Goal: Task Accomplishment & Management: Use online tool/utility

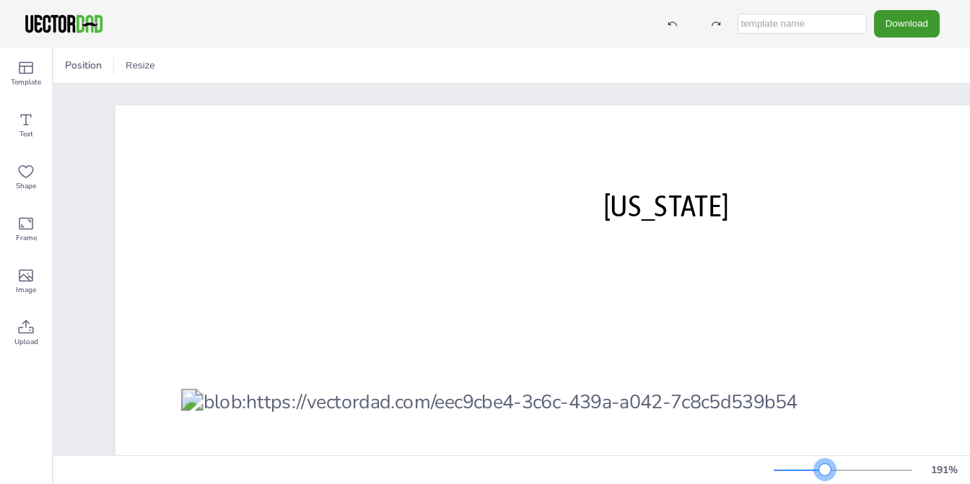
drag, startPoint x: 796, startPoint y: 469, endPoint x: 825, endPoint y: 474, distance: 29.3
click at [825, 474] on div at bounding box center [825, 470] width 12 height 12
drag, startPoint x: 629, startPoint y: 321, endPoint x: 602, endPoint y: 240, distance: 85.3
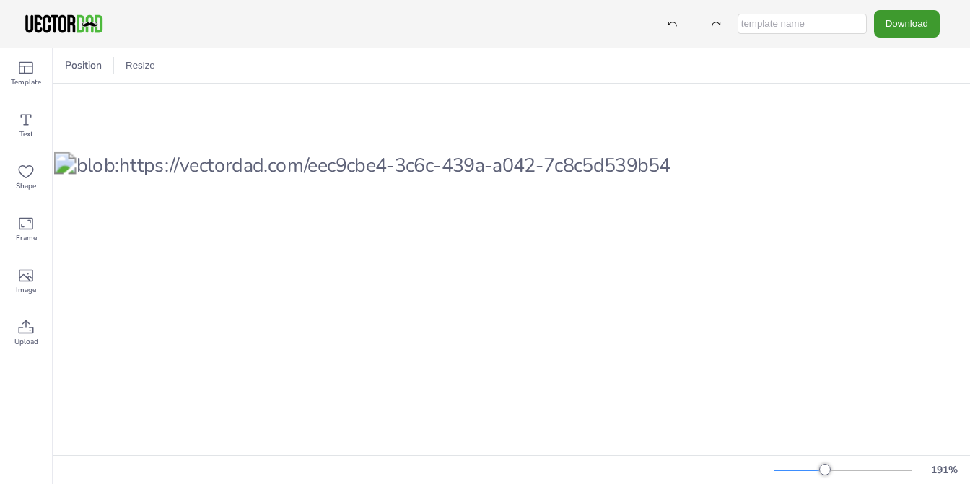
scroll to position [237, 129]
click at [810, 439] on div at bounding box center [531, 290] width 1090 height 843
drag, startPoint x: 810, startPoint y: 439, endPoint x: 840, endPoint y: 435, distance: 29.9
click at [836, 436] on div at bounding box center [531, 290] width 1090 height 843
click at [841, 435] on div at bounding box center [531, 290] width 1090 height 843
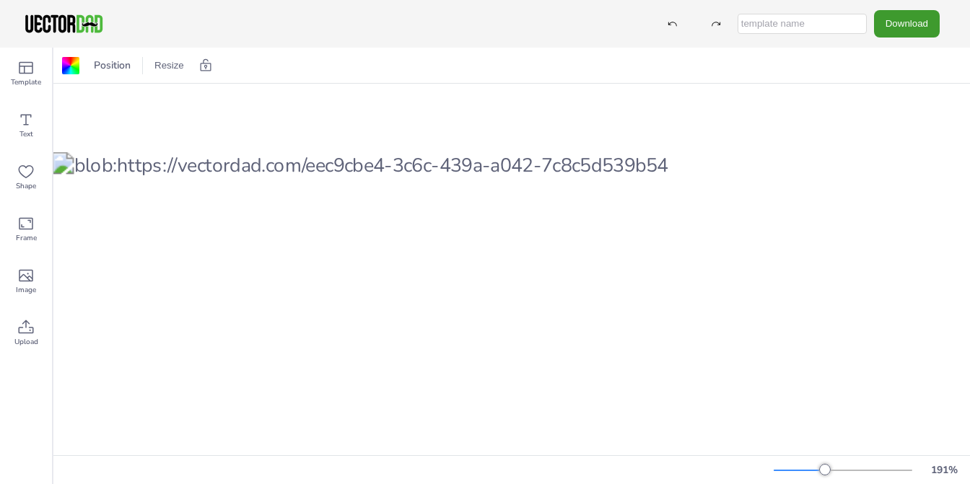
click at [842, 435] on div at bounding box center [531, 290] width 1090 height 843
click at [851, 436] on div at bounding box center [531, 290] width 1090 height 843
drag, startPoint x: 851, startPoint y: 436, endPoint x: 841, endPoint y: 447, distance: 15.3
click at [852, 437] on div at bounding box center [531, 290] width 1090 height 843
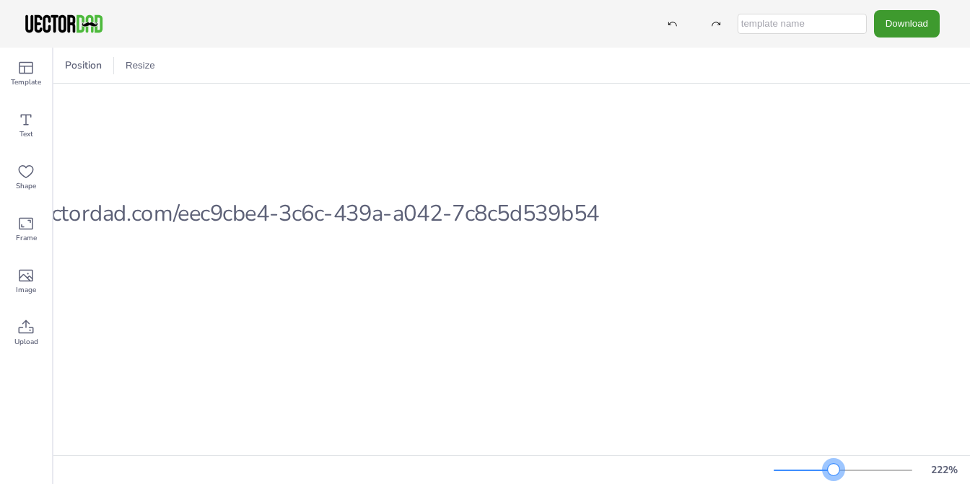
drag, startPoint x: 827, startPoint y: 469, endPoint x: 845, endPoint y: 469, distance: 18.0
click at [839, 469] on div at bounding box center [834, 470] width 12 height 12
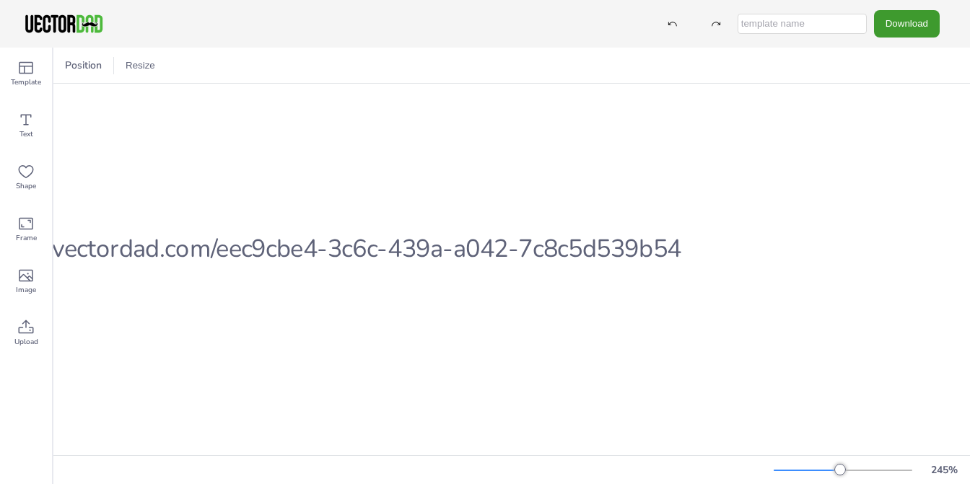
click at [852, 469] on div at bounding box center [842, 471] width 139 height 12
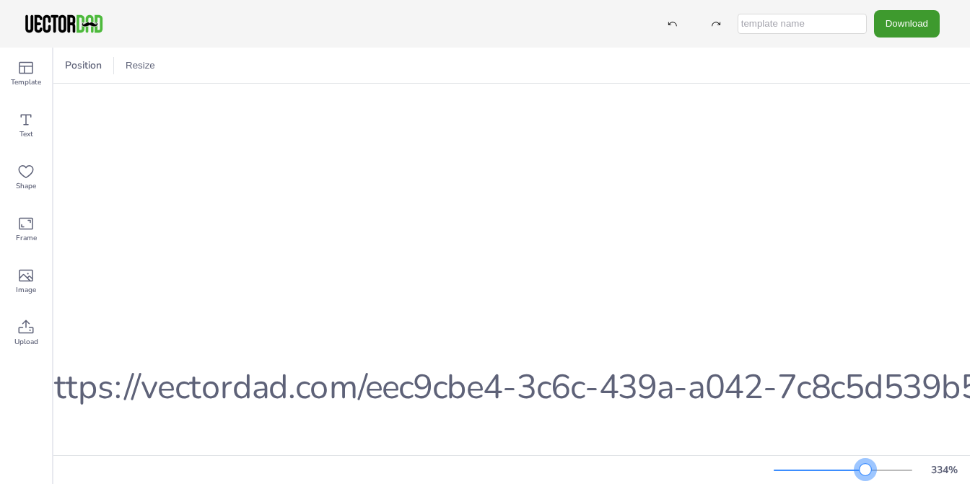
drag, startPoint x: 853, startPoint y: 469, endPoint x: 874, endPoint y: 473, distance: 21.2
click at [871, 473] on div at bounding box center [865, 470] width 12 height 12
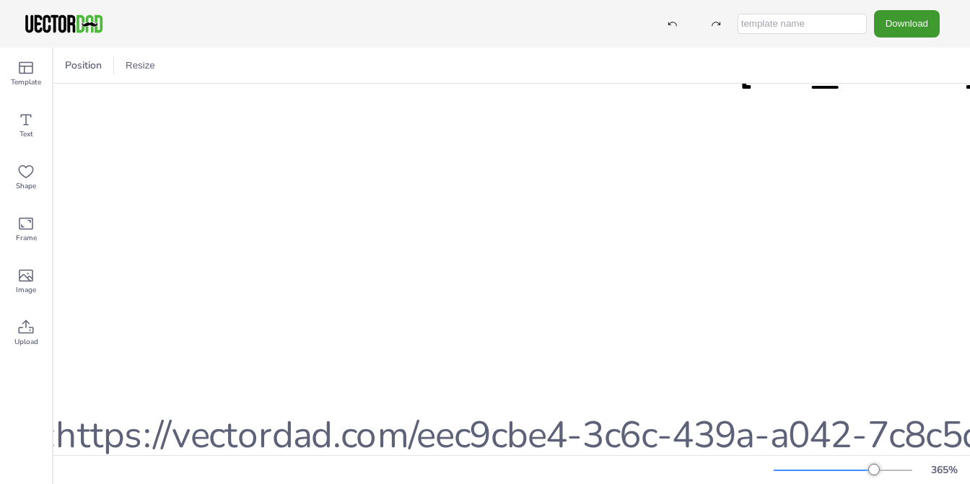
click at [874, 473] on div at bounding box center [874, 470] width 12 height 12
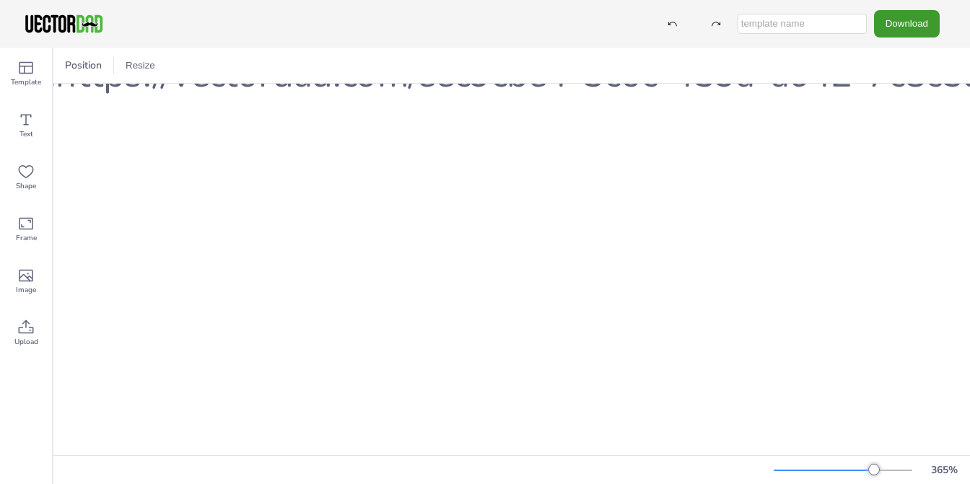
scroll to position [814, 309]
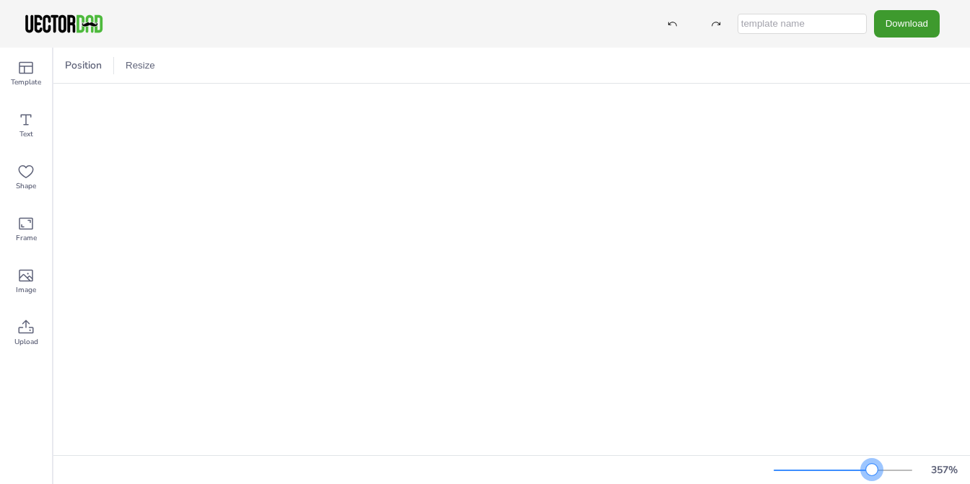
click at [872, 470] on div at bounding box center [872, 470] width 12 height 12
click at [869, 471] on div at bounding box center [872, 470] width 12 height 12
click at [866, 473] on div at bounding box center [869, 470] width 12 height 12
click at [862, 475] on div at bounding box center [865, 470] width 12 height 12
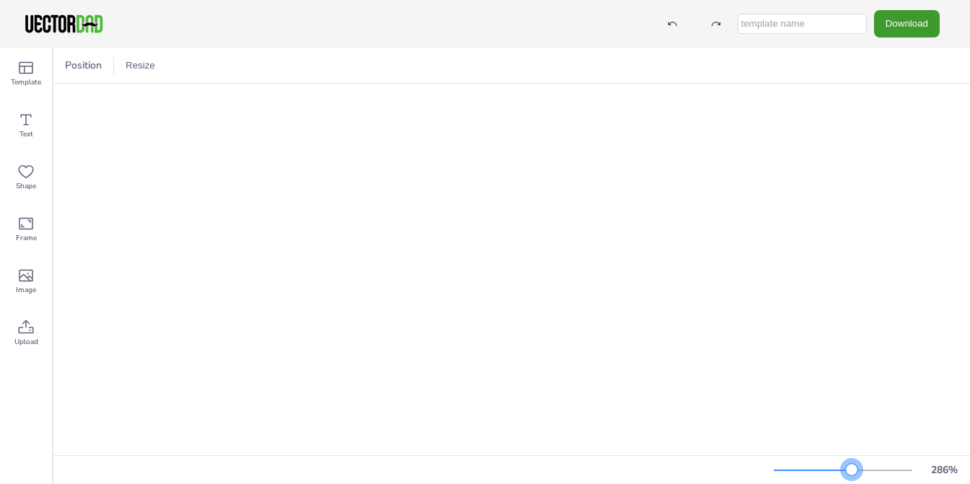
drag, startPoint x: 859, startPoint y: 475, endPoint x: 851, endPoint y: 478, distance: 8.4
click at [851, 478] on div "286 %" at bounding box center [868, 470] width 190 height 23
click at [851, 478] on div "283 %" at bounding box center [868, 470] width 190 height 23
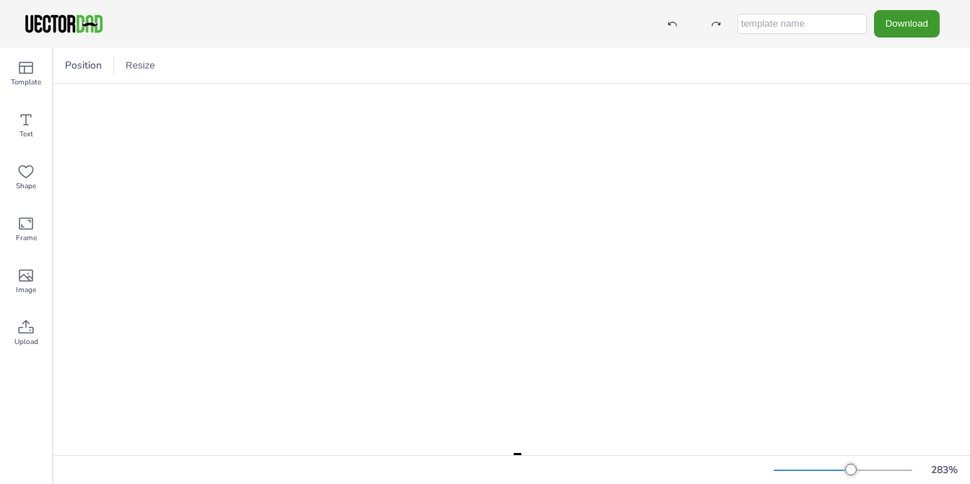
click at [851, 478] on div "283 %" at bounding box center [868, 470] width 190 height 23
click at [848, 478] on div "283 %" at bounding box center [868, 470] width 190 height 23
click at [839, 478] on div "283 %" at bounding box center [868, 470] width 190 height 23
click at [837, 478] on div "283 %" at bounding box center [868, 470] width 190 height 23
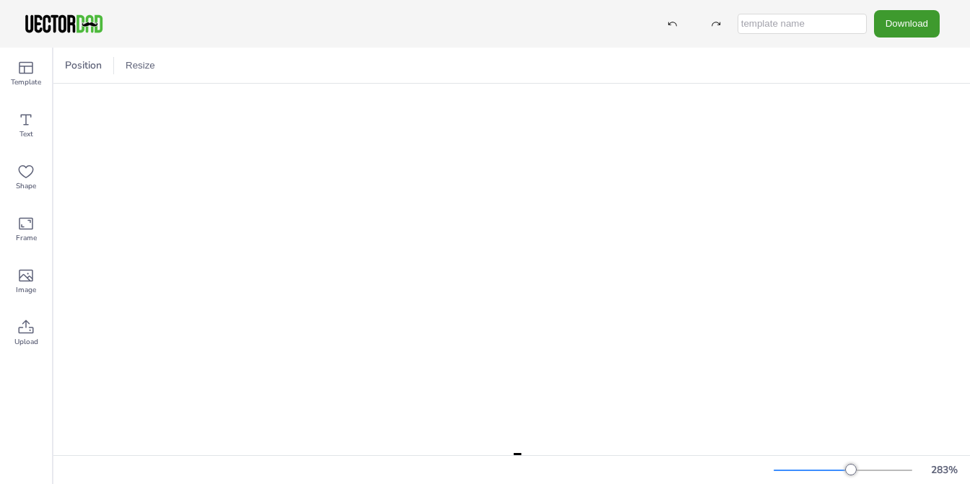
click at [837, 478] on div "283 %" at bounding box center [868, 470] width 190 height 23
click at [835, 478] on div "283 %" at bounding box center [868, 470] width 190 height 23
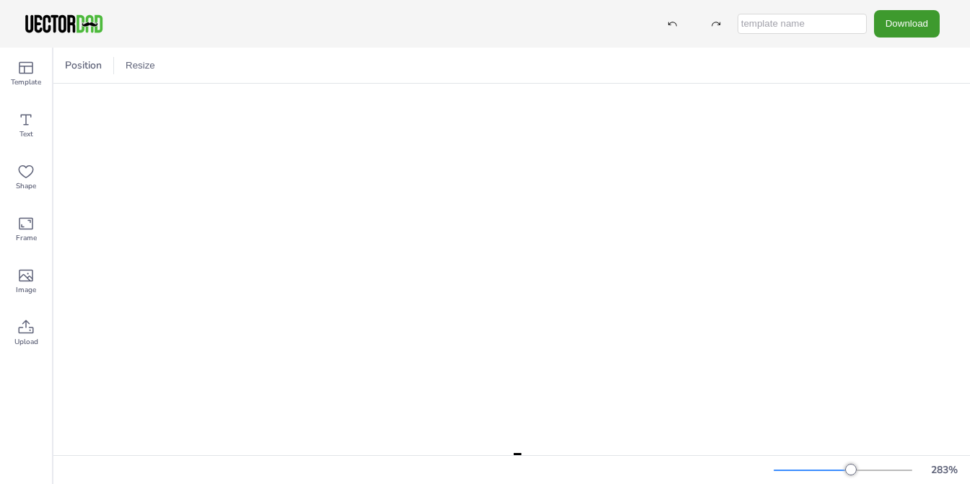
click at [835, 478] on div "283 %" at bounding box center [868, 470] width 190 height 23
drag, startPoint x: 727, startPoint y: 468, endPoint x: 297, endPoint y: 478, distance: 430.1
click at [297, 478] on div "283 %" at bounding box center [511, 470] width 916 height 23
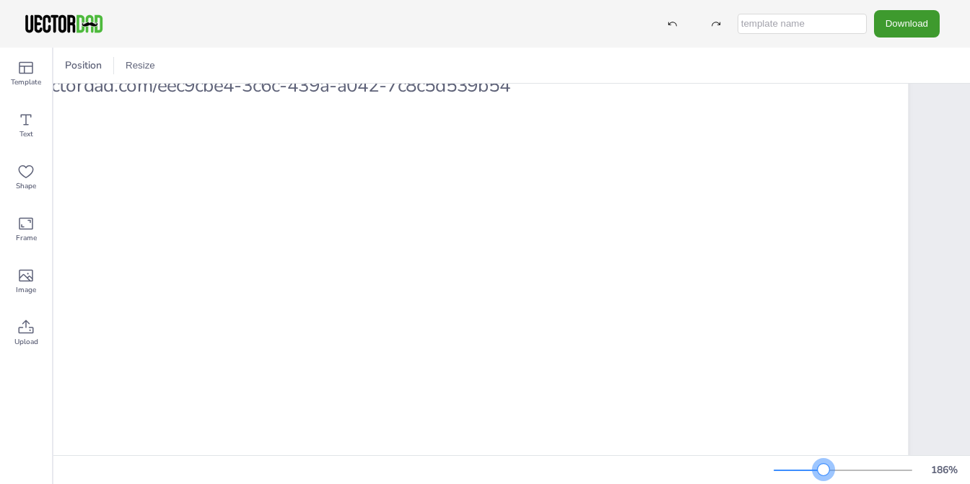
scroll to position [309, 280]
drag, startPoint x: 849, startPoint y: 467, endPoint x: 823, endPoint y: 471, distance: 26.3
click at [823, 471] on div at bounding box center [823, 470] width 12 height 12
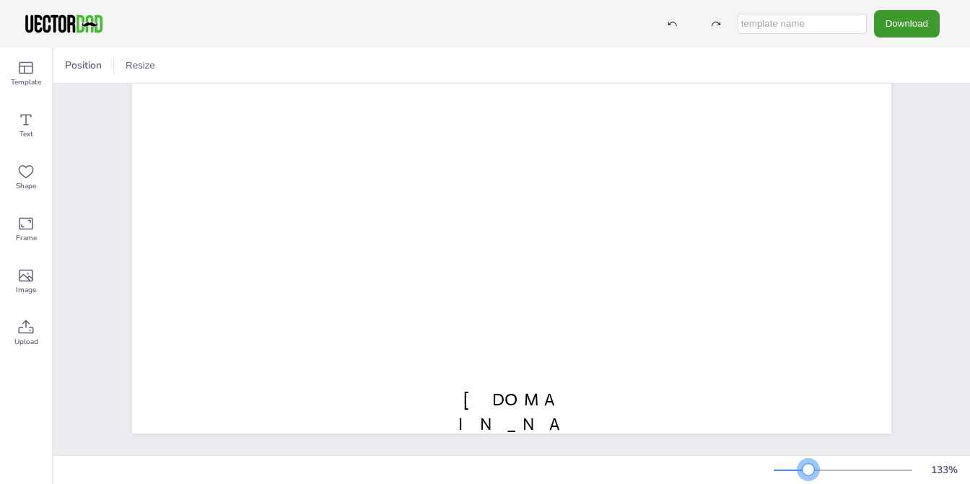
scroll to position [257, 0]
drag, startPoint x: 823, startPoint y: 466, endPoint x: 807, endPoint y: 467, distance: 15.9
click at [807, 467] on div at bounding box center [808, 470] width 12 height 12
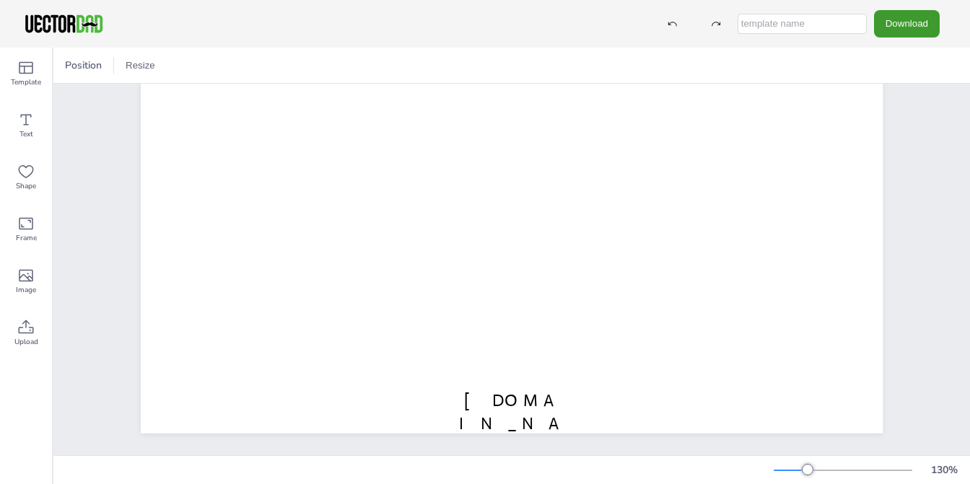
click at [807, 467] on div at bounding box center [808, 470] width 12 height 12
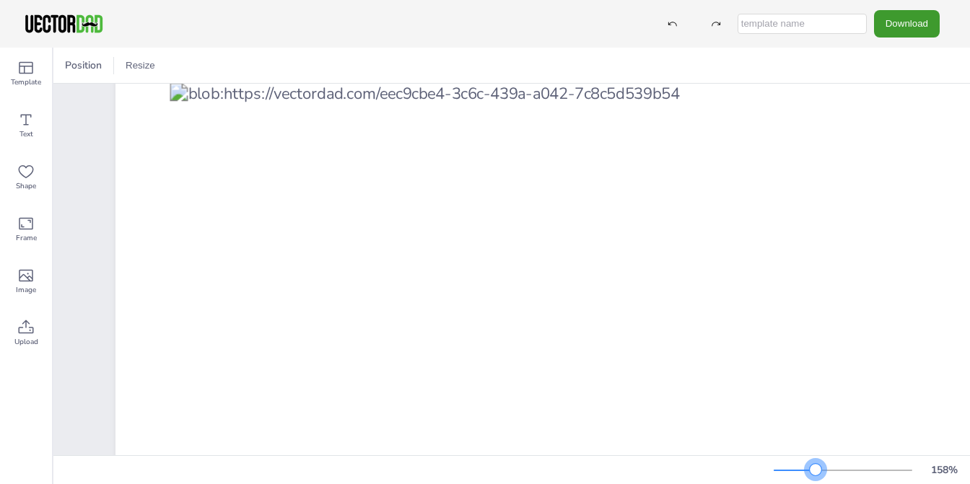
drag, startPoint x: 807, startPoint y: 467, endPoint x: 815, endPoint y: 464, distance: 8.4
click at [815, 464] on div at bounding box center [815, 470] width 12 height 12
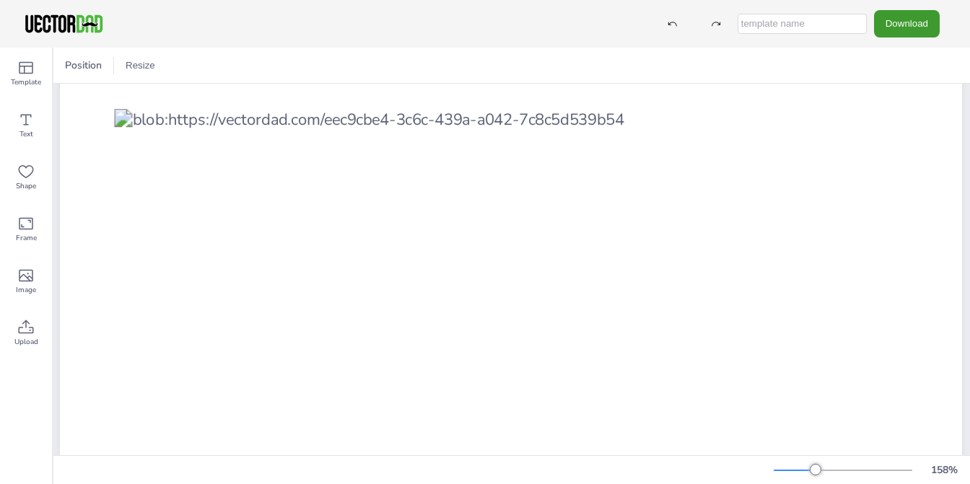
scroll to position [245, 56]
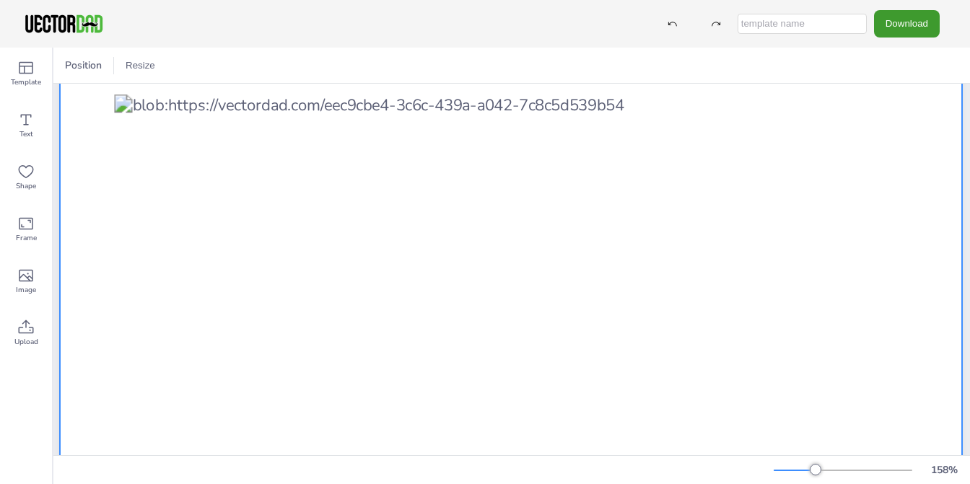
click at [945, 291] on div at bounding box center [511, 209] width 902 height 698
click at [203, 67] on icon at bounding box center [205, 65] width 14 height 14
click at [118, 63] on icon at bounding box center [123, 64] width 11 height 12
click at [105, 63] on span "Position" at bounding box center [83, 65] width 43 height 14
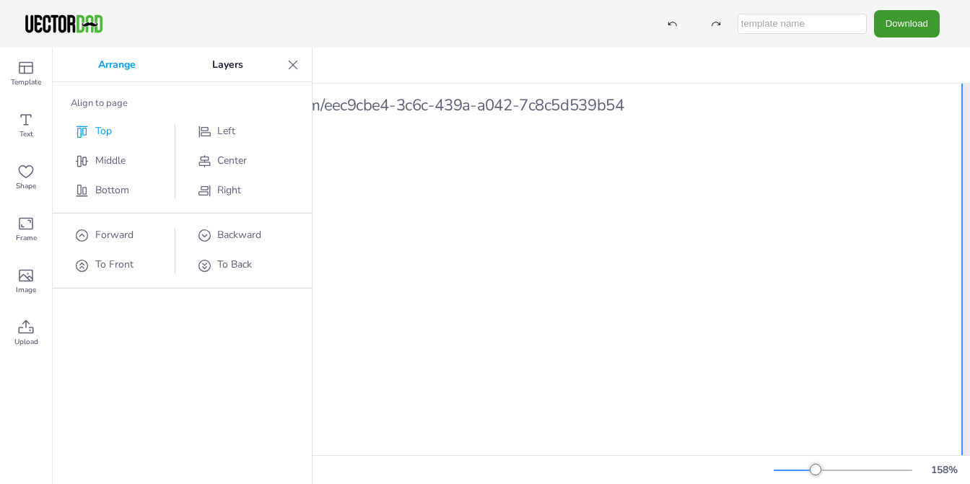
click at [104, 130] on span "Top" at bounding box center [103, 131] width 17 height 14
click at [294, 60] on icon at bounding box center [293, 65] width 14 height 14
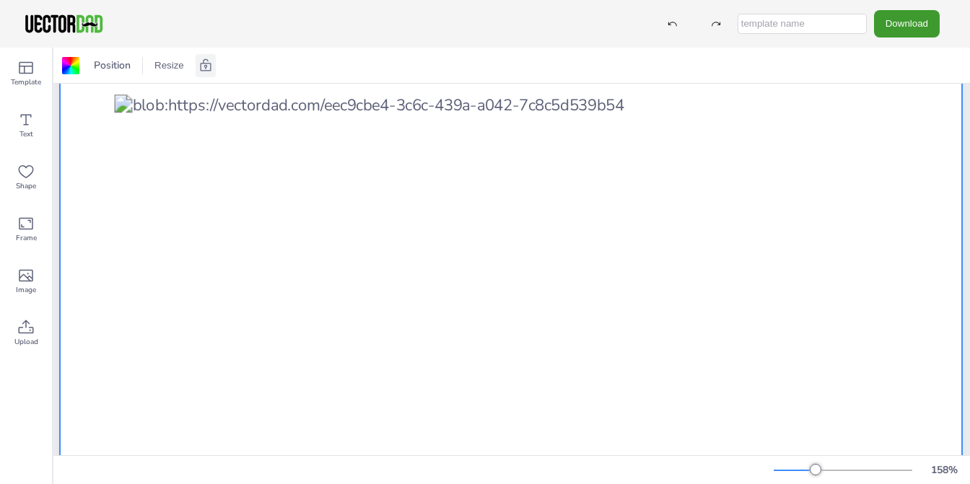
click at [294, 60] on div "Position Resize" at bounding box center [511, 65] width 916 height 35
click at [814, 467] on div at bounding box center [815, 470] width 12 height 12
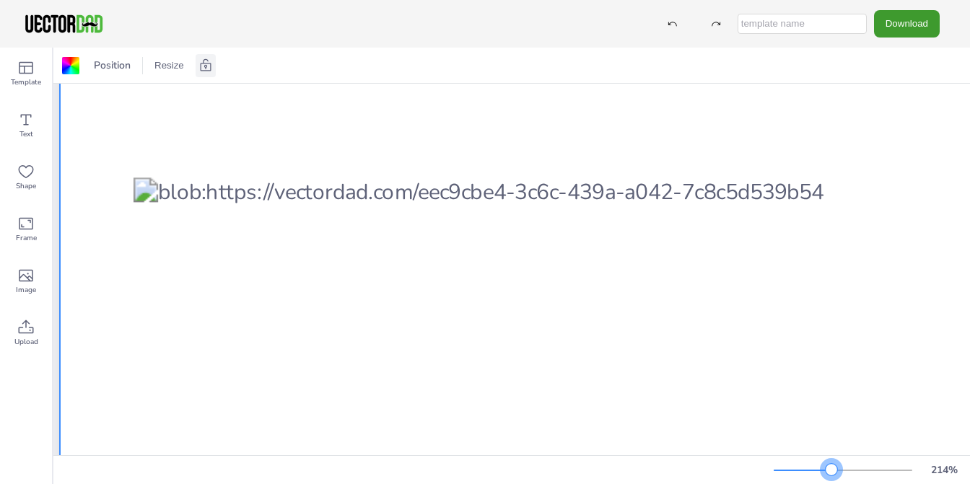
drag, startPoint x: 814, startPoint y: 467, endPoint x: 831, endPoint y: 467, distance: 17.3
click at [831, 467] on div at bounding box center [831, 470] width 12 height 12
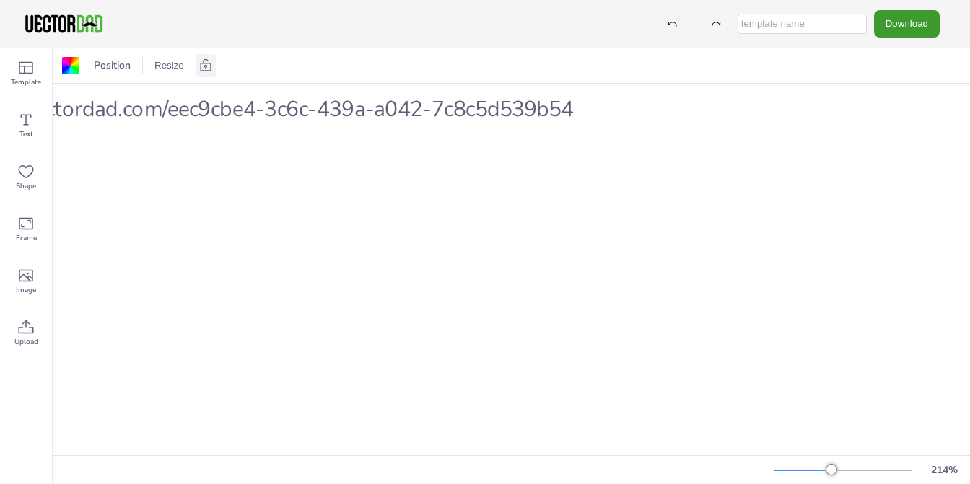
scroll to position [328, 311]
click at [839, 456] on div "214 %" at bounding box center [511, 469] width 916 height 29
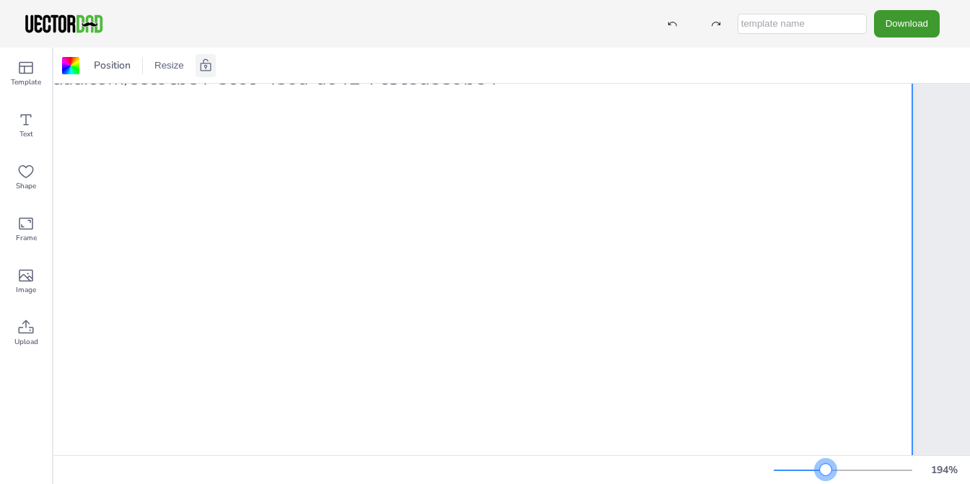
click at [825, 473] on div at bounding box center [826, 470] width 12 height 12
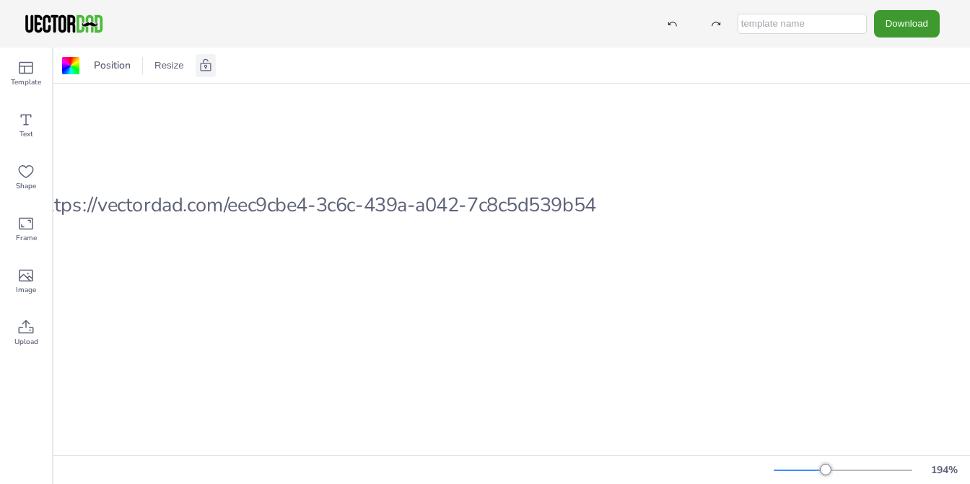
scroll to position [201, 146]
click at [27, 222] on icon at bounding box center [25, 223] width 17 height 17
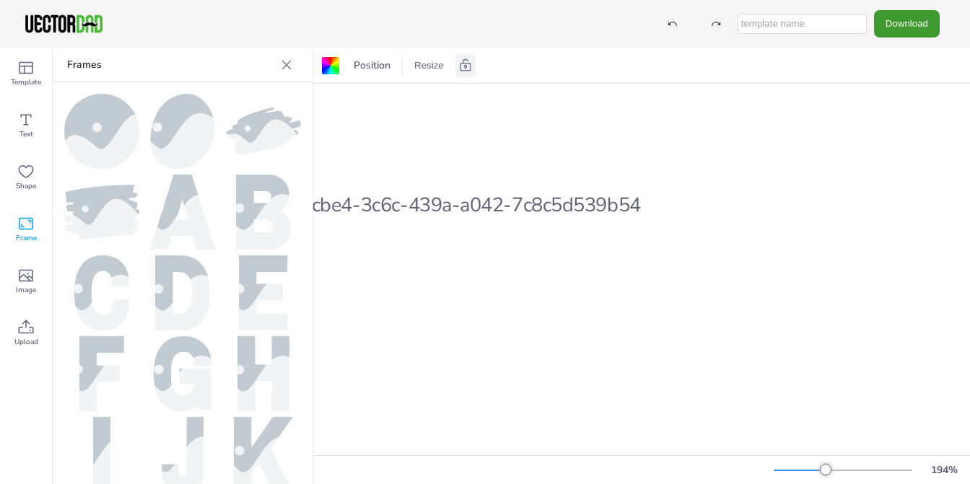
scroll to position [201, 418]
click at [826, 473] on div at bounding box center [826, 470] width 12 height 12
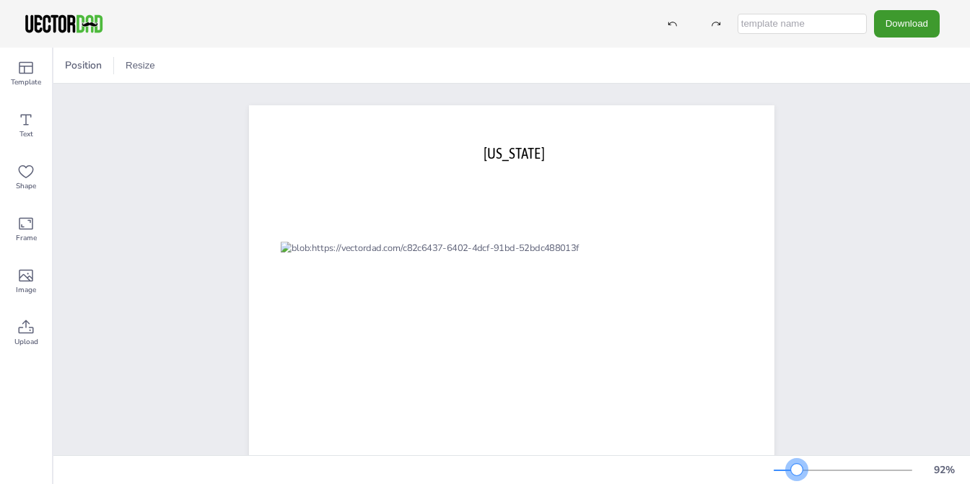
click at [796, 468] on div at bounding box center [797, 470] width 12 height 12
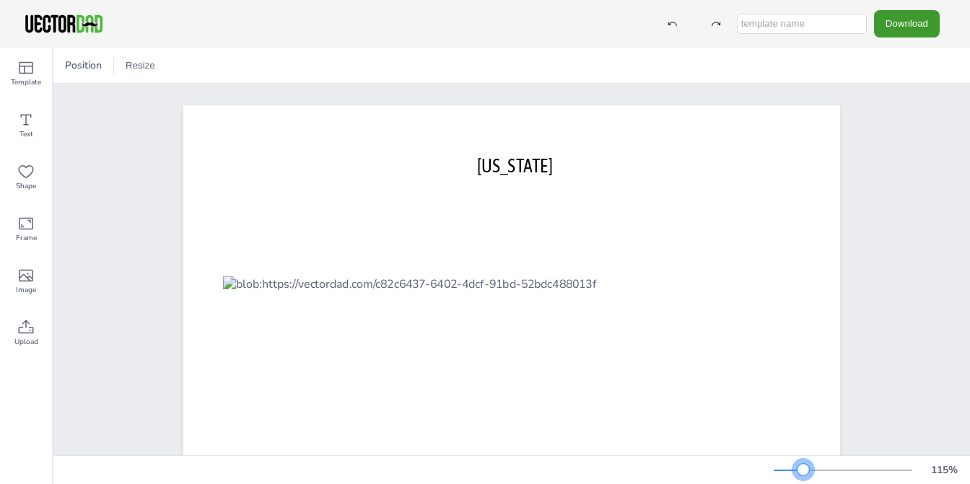
click at [803, 464] on div at bounding box center [803, 470] width 12 height 12
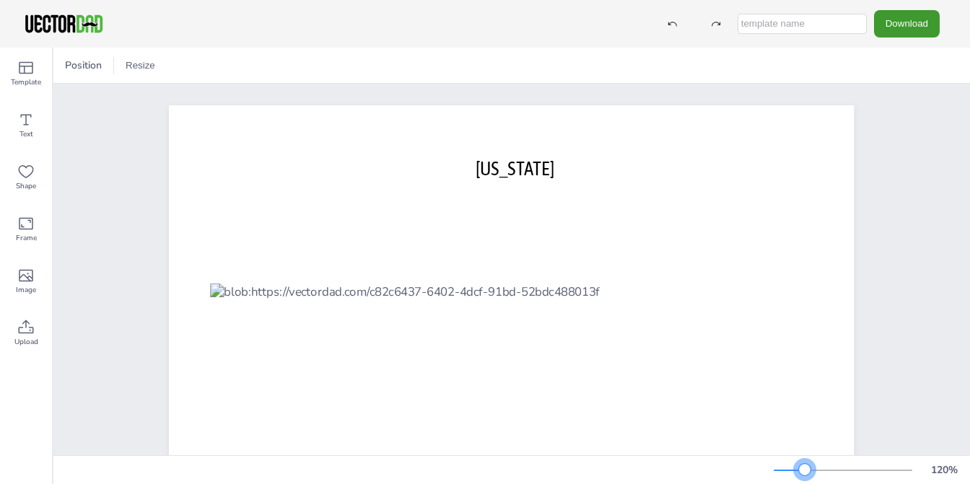
click at [808, 464] on div at bounding box center [805, 470] width 12 height 12
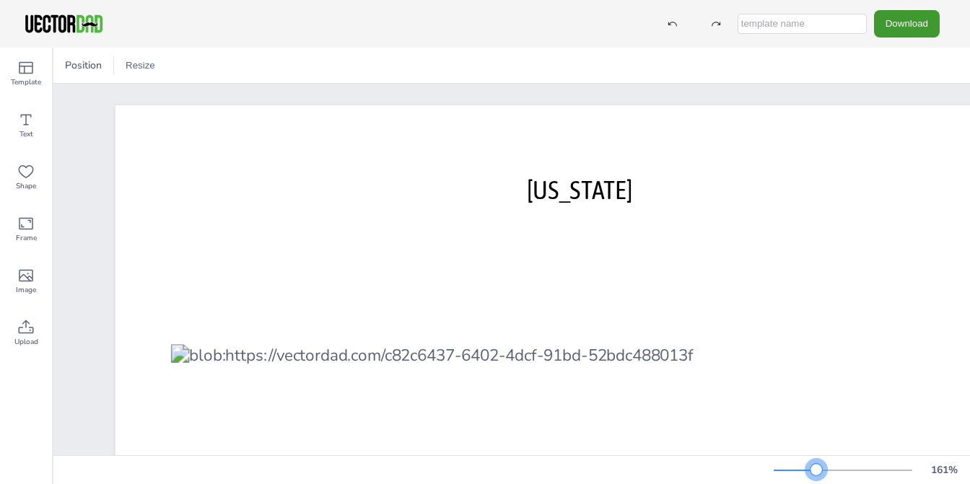
click at [816, 464] on div at bounding box center [816, 470] width 12 height 12
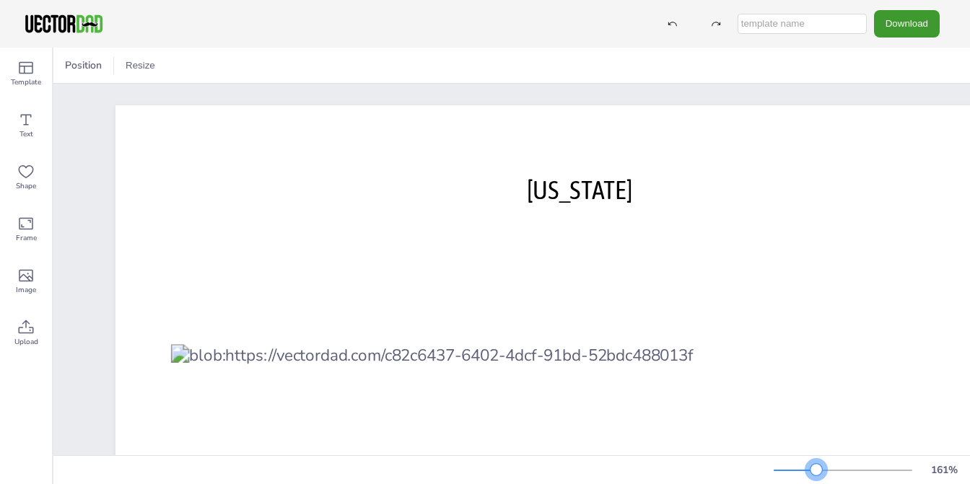
click at [816, 464] on div at bounding box center [816, 470] width 12 height 12
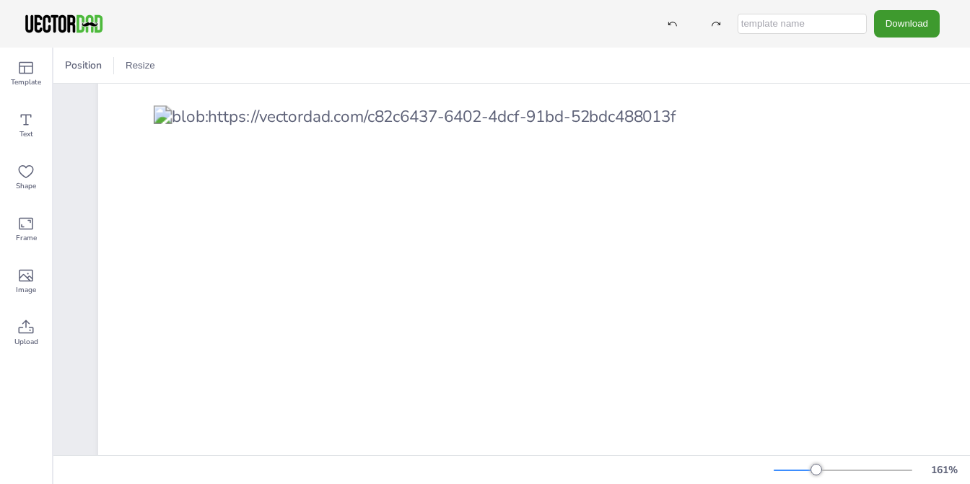
scroll to position [239, 36]
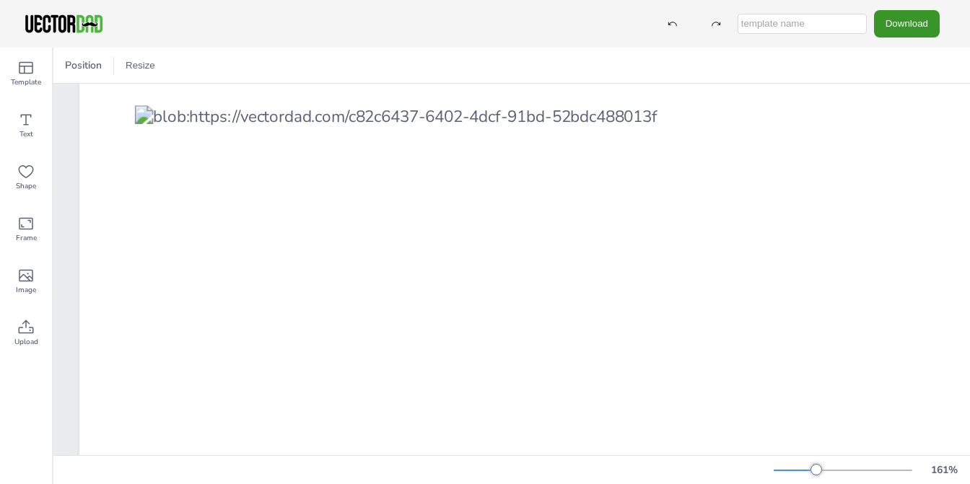
click at [913, 22] on button "Download" at bounding box center [907, 23] width 66 height 27
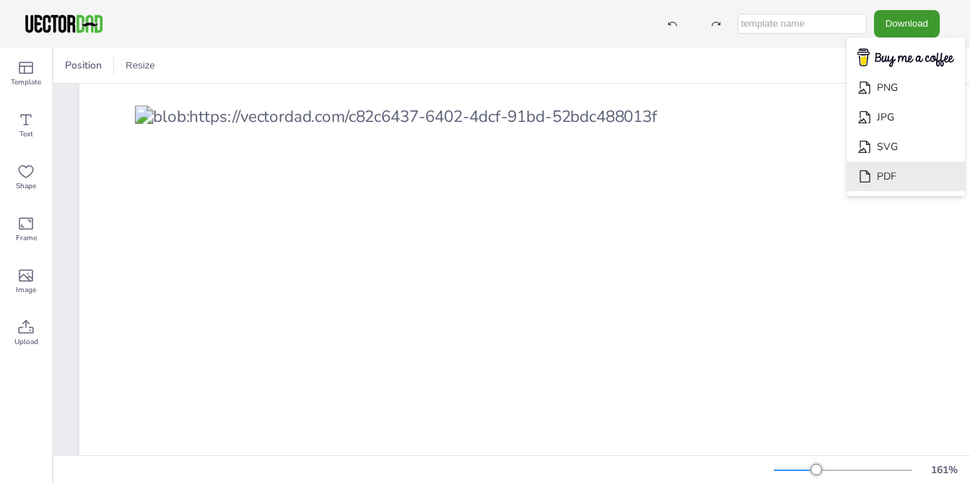
click at [886, 180] on li "PDF" at bounding box center [905, 177] width 118 height 30
